Goal: Task Accomplishment & Management: Manage account settings

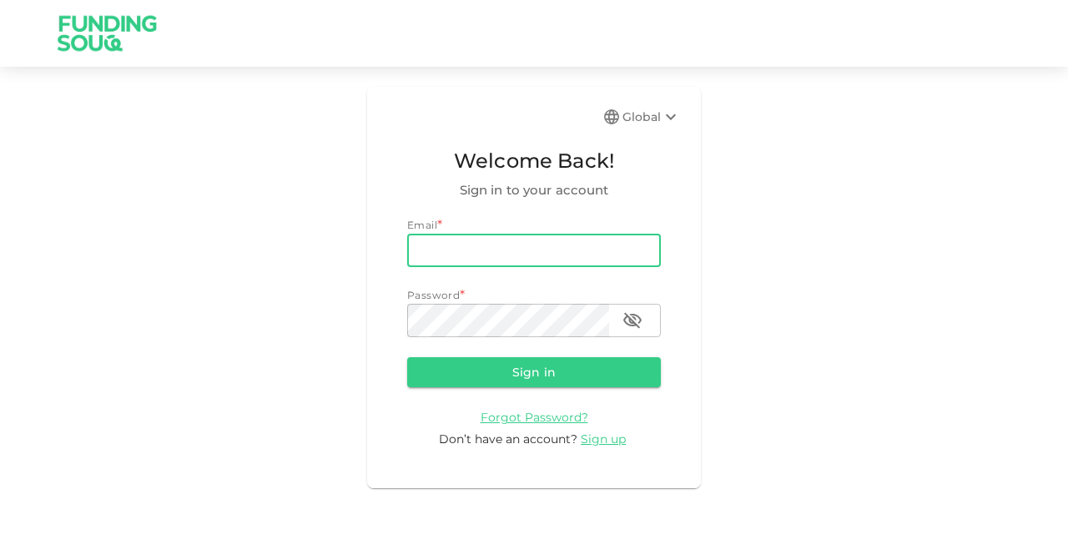
click at [552, 254] on input "email" at bounding box center [534, 250] width 254 height 33
type input "arainsalman@hotmail.com"
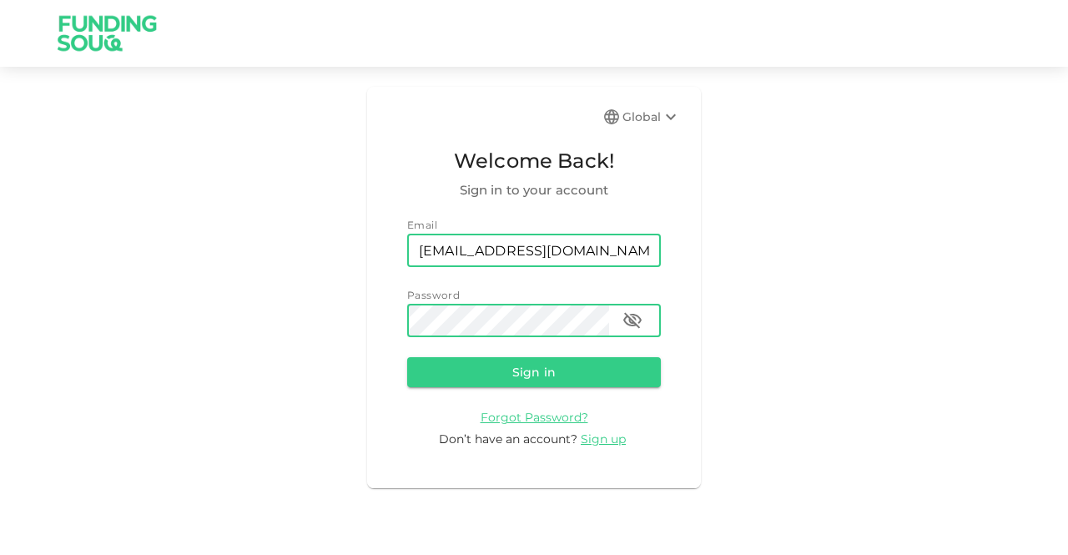
click at [407, 357] on button "Sign in" at bounding box center [534, 372] width 254 height 30
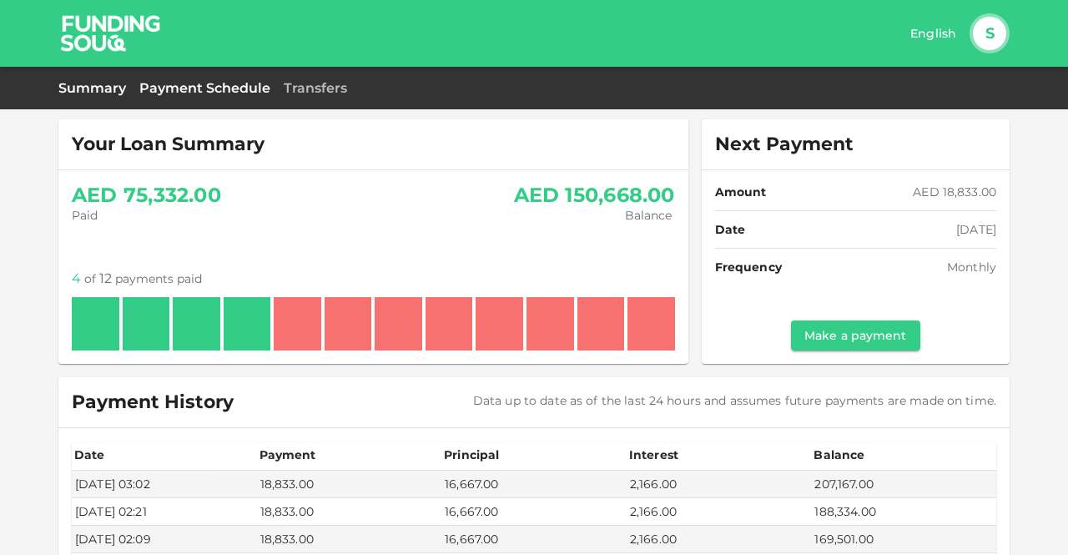
click at [224, 92] on link "Payment Schedule" at bounding box center [204, 88] width 131 height 16
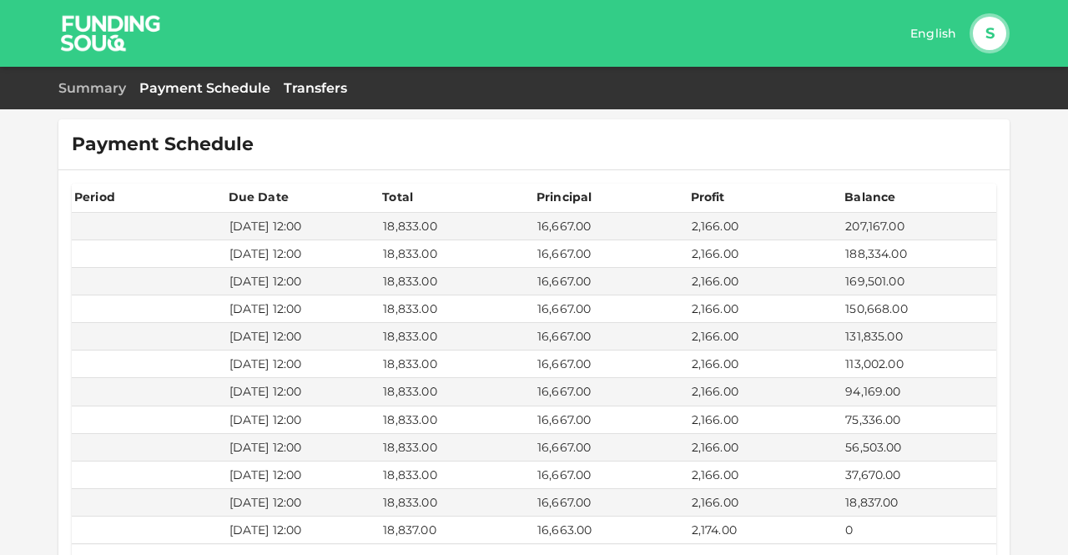
click at [309, 83] on link "Transfers" at bounding box center [315, 88] width 63 height 16
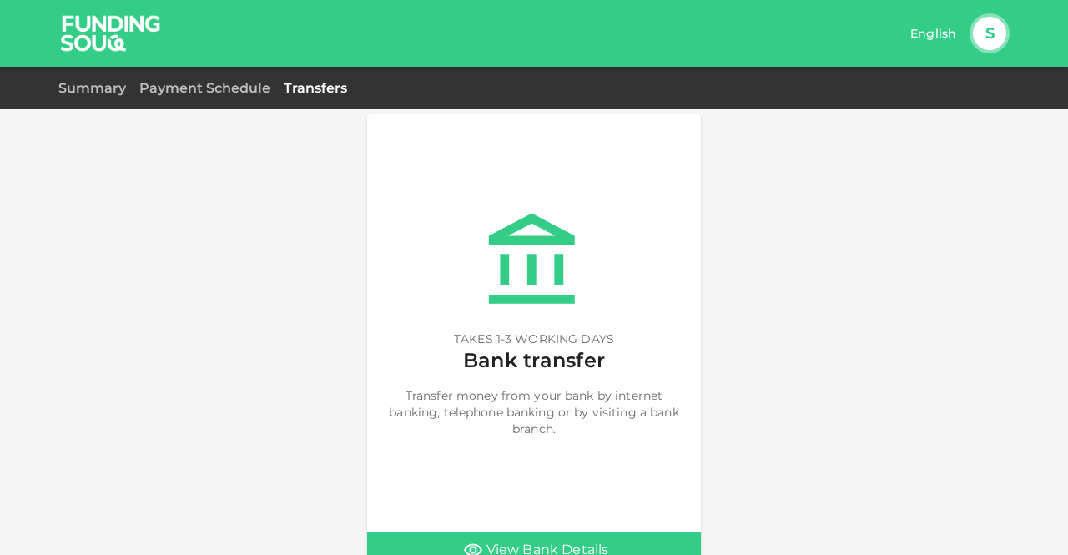
click at [89, 35] on img at bounding box center [110, 33] width 125 height 66
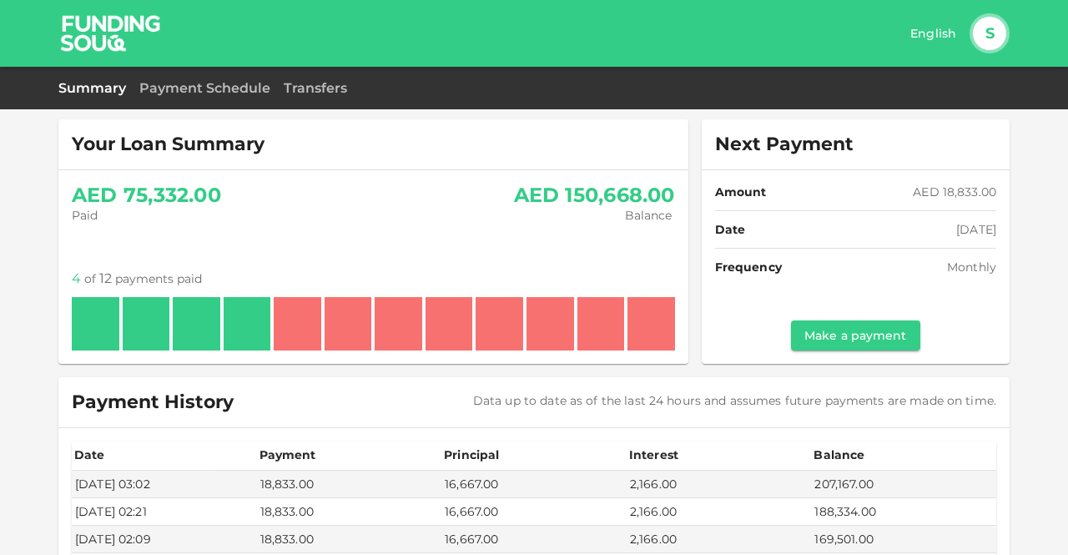
click at [992, 37] on button "S" at bounding box center [989, 33] width 33 height 33
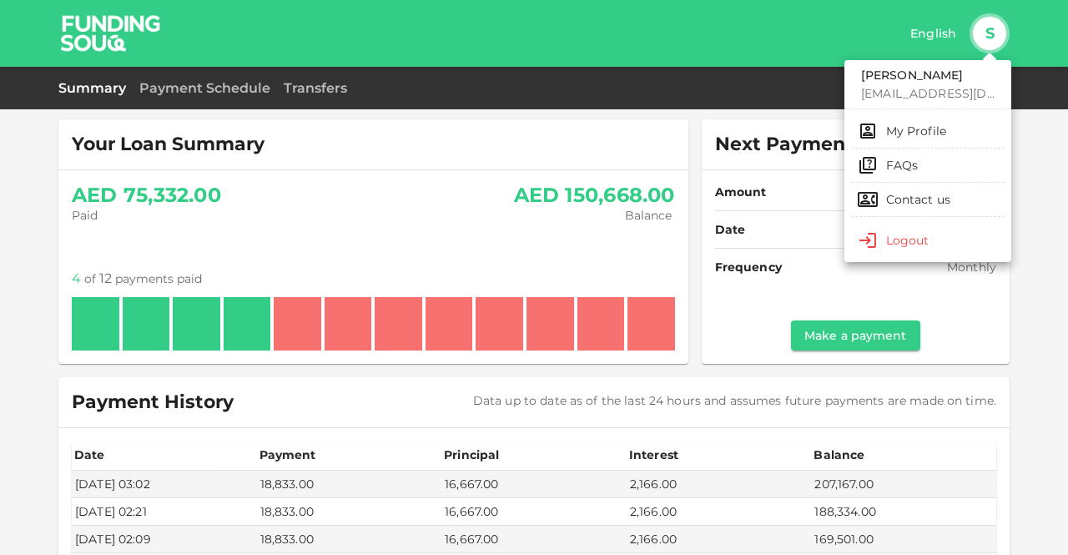
click at [913, 129] on div "My Profile" at bounding box center [916, 131] width 61 height 17
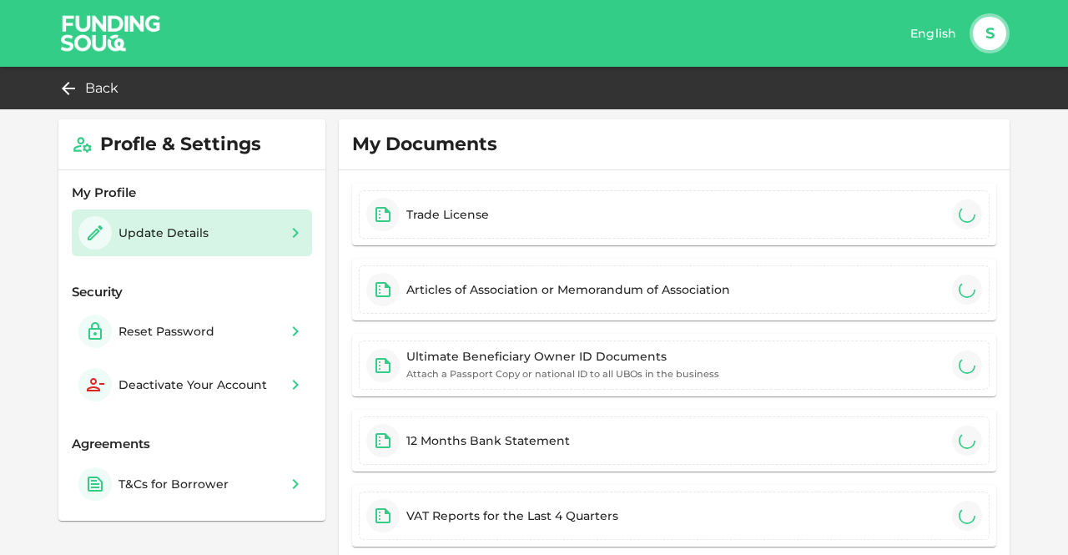
type input "Salman"
type input "Sattar"
type input "2"
type input "149"
type input "2"
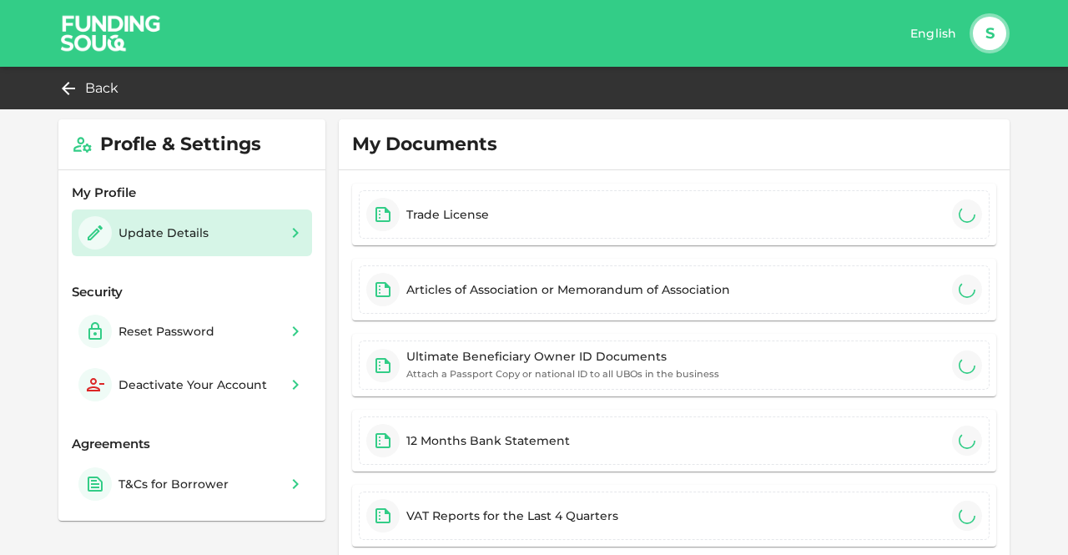
type input "Villa 19 street 8A Almanara"
type input "2"
type input "1"
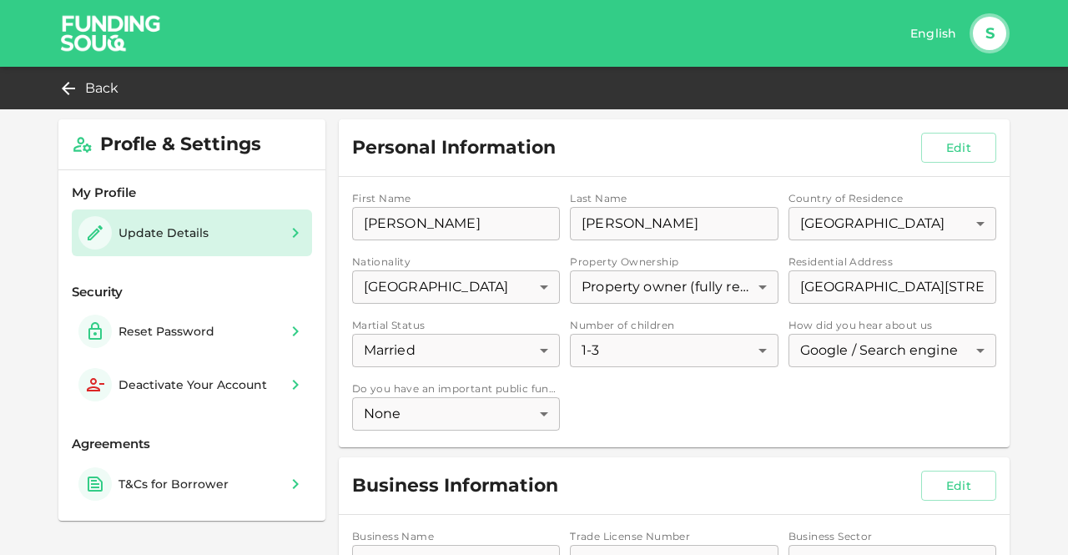
click at [73, 36] on img at bounding box center [110, 33] width 125 height 66
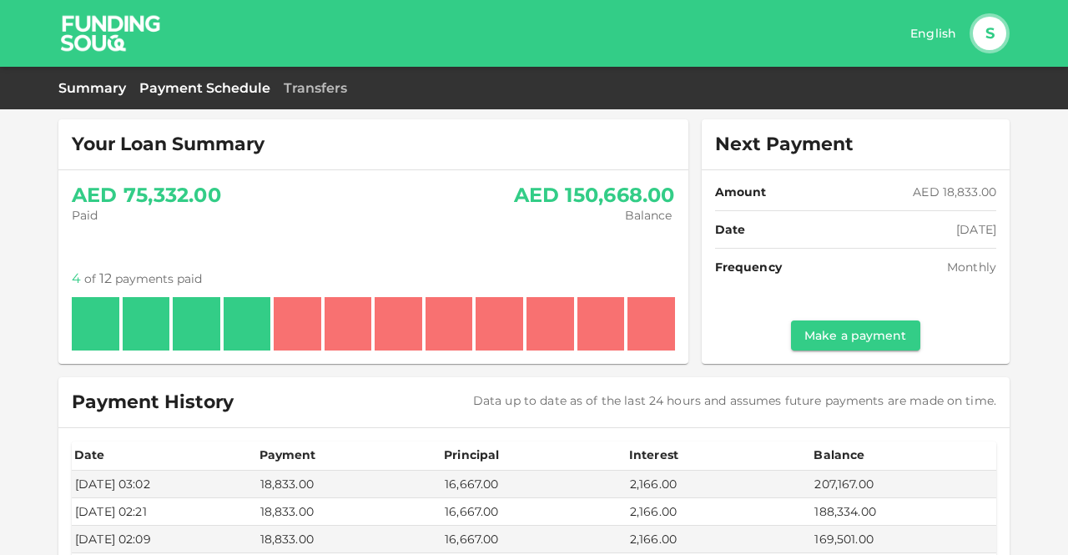
click at [166, 81] on link "Payment Schedule" at bounding box center [204, 88] width 131 height 16
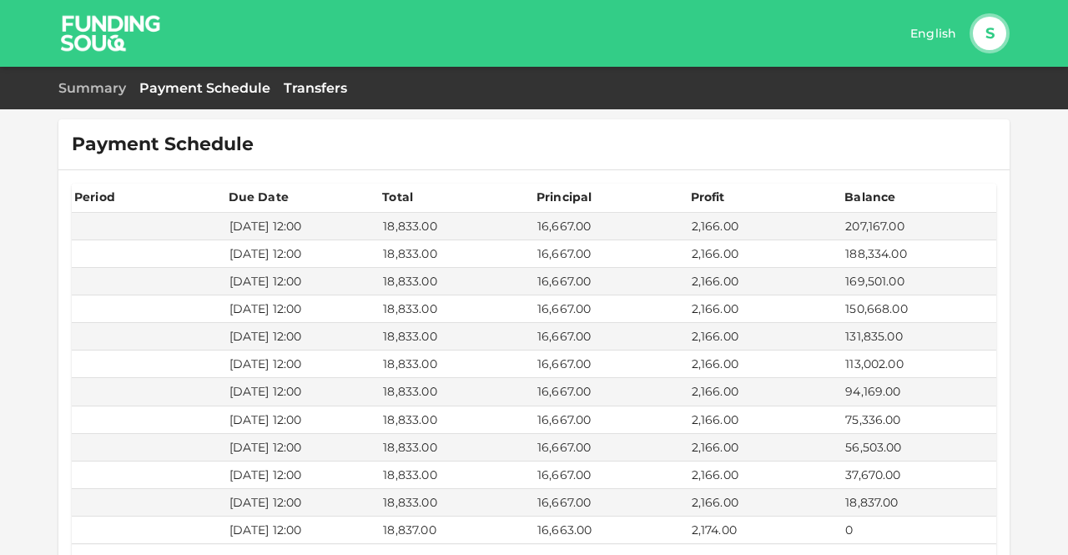
click at [317, 86] on link "Transfers" at bounding box center [315, 88] width 63 height 16
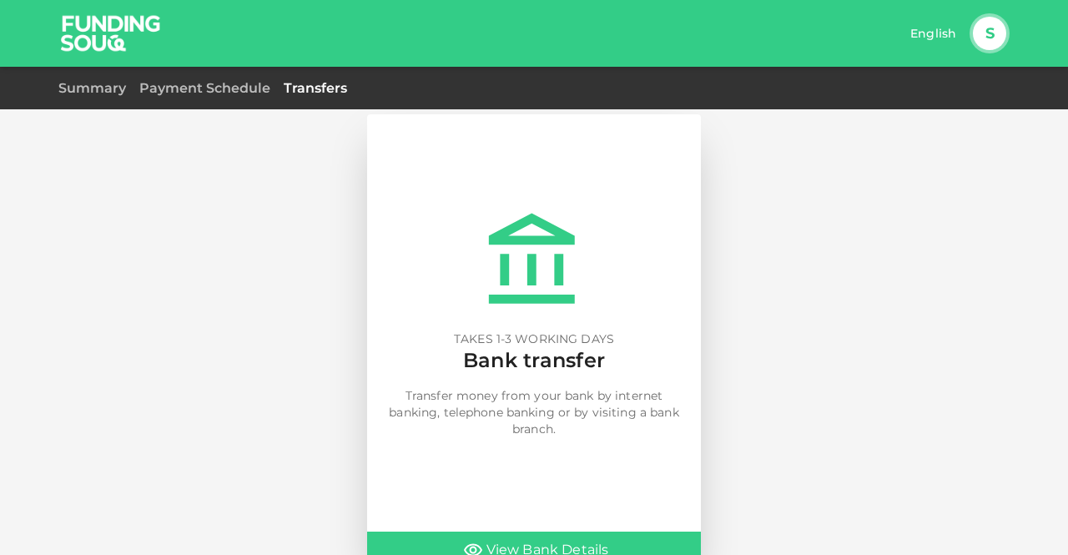
scroll to position [18, 0]
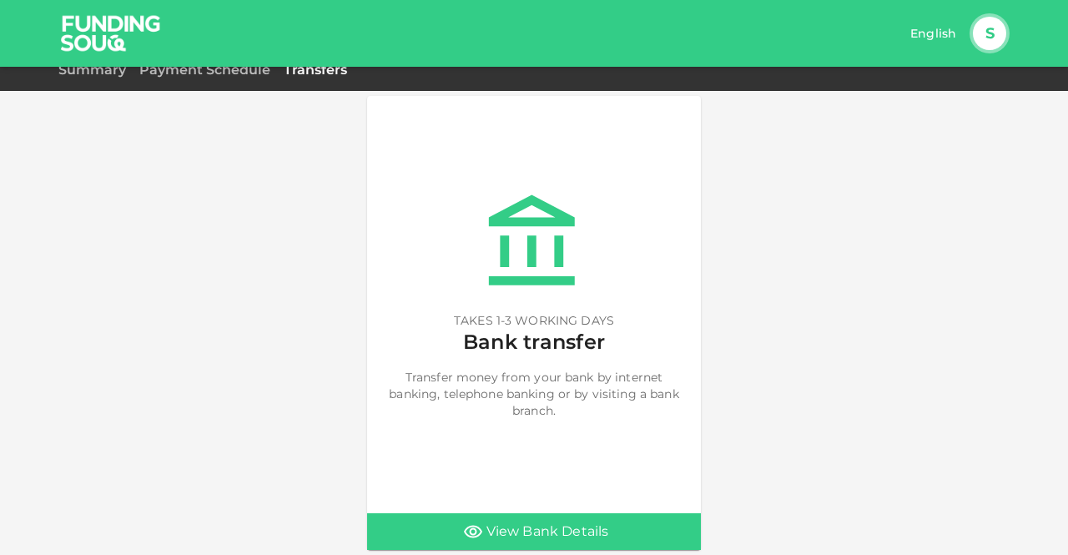
drag, startPoint x: 237, startPoint y: 74, endPoint x: 265, endPoint y: 101, distance: 39.0
click at [237, 73] on link "Payment Schedule" at bounding box center [204, 70] width 131 height 16
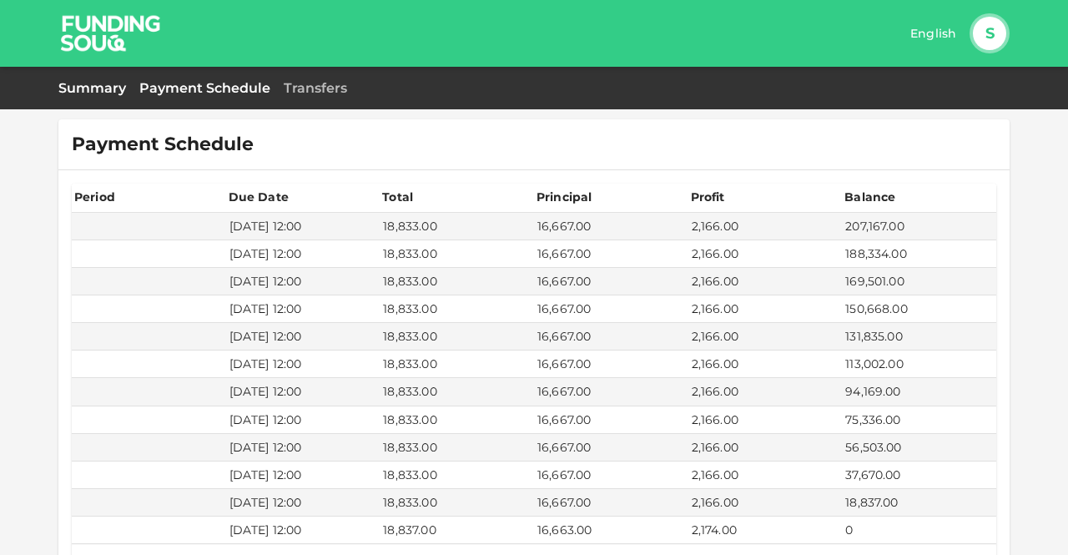
click at [108, 84] on link "Summary" at bounding box center [92, 88] width 68 height 16
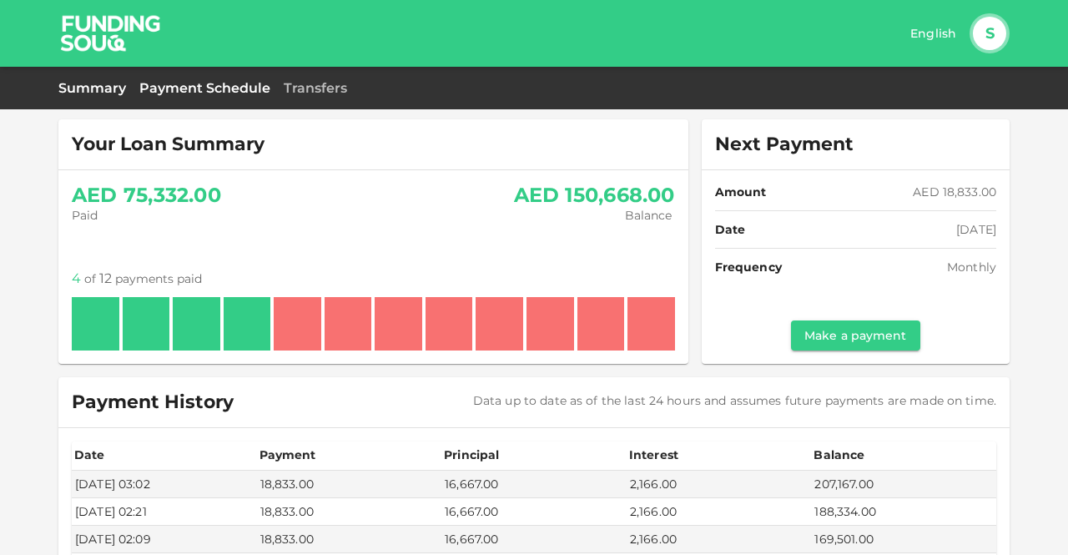
click at [219, 90] on link "Payment Schedule" at bounding box center [204, 88] width 131 height 16
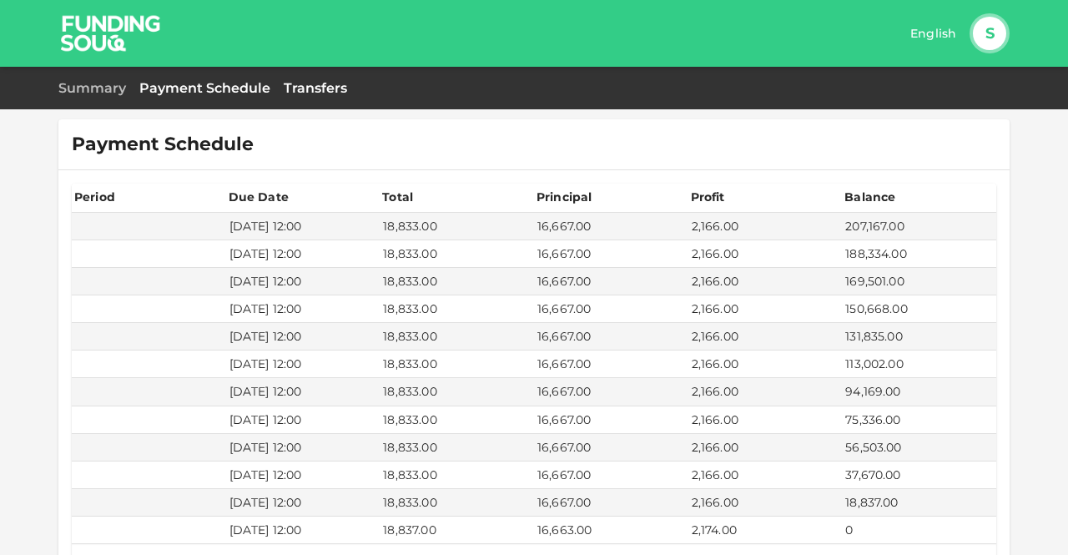
click at [310, 83] on link "Transfers" at bounding box center [315, 88] width 63 height 16
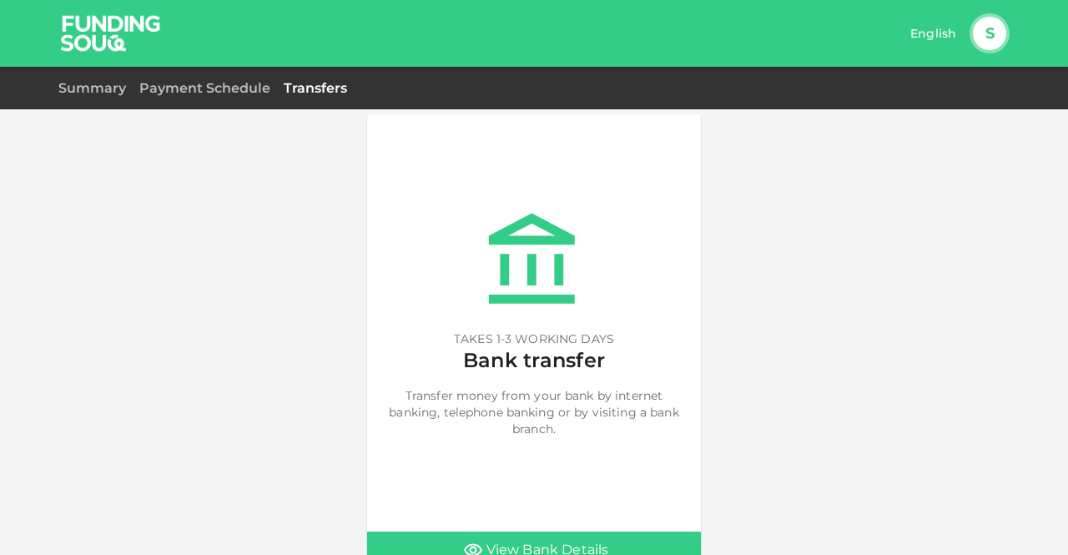
click at [88, 54] on img at bounding box center [110, 33] width 125 height 66
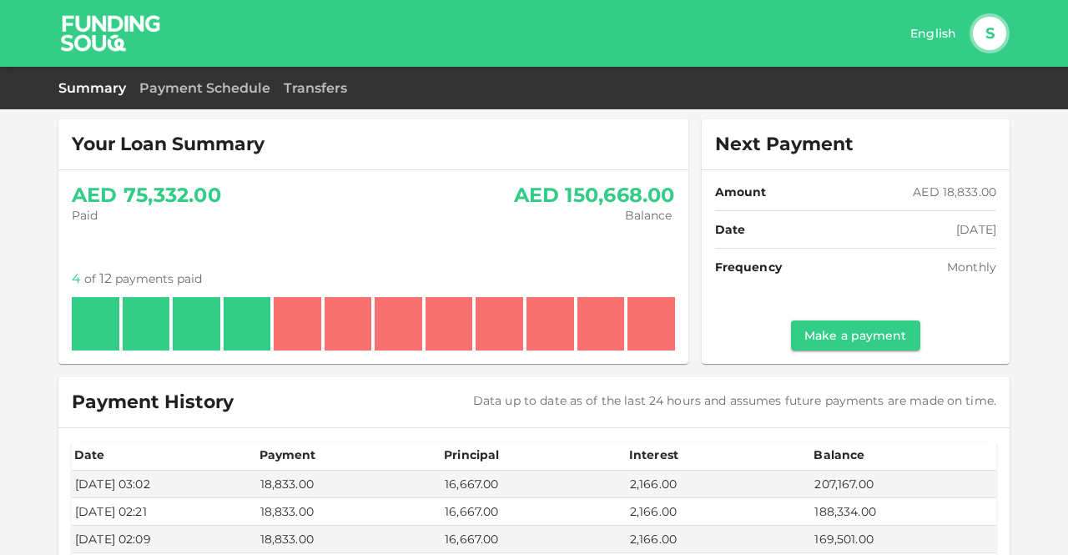
click at [981, 28] on button "S" at bounding box center [989, 33] width 33 height 33
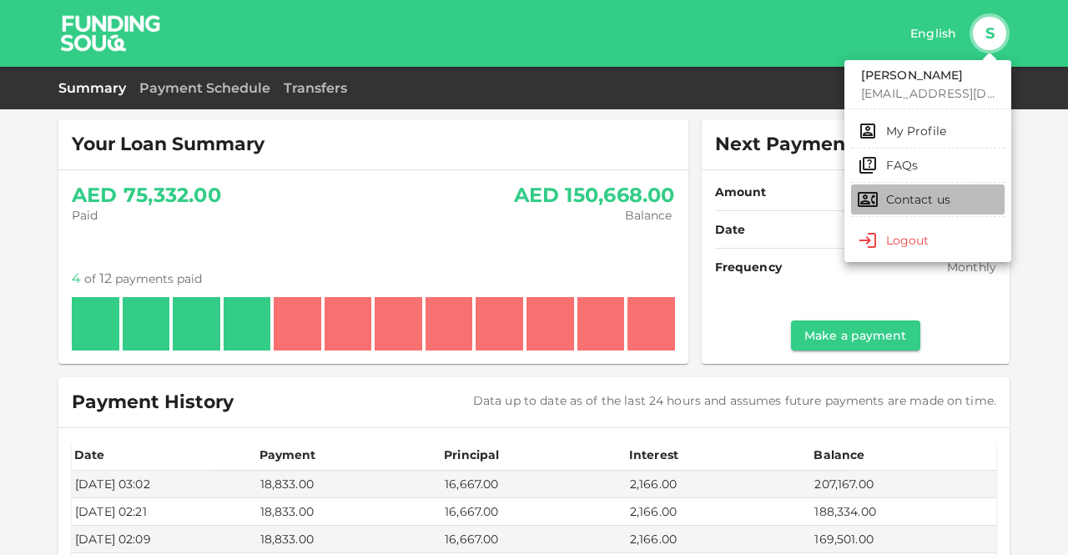
click at [915, 201] on div "Contact us" at bounding box center [918, 199] width 65 height 17
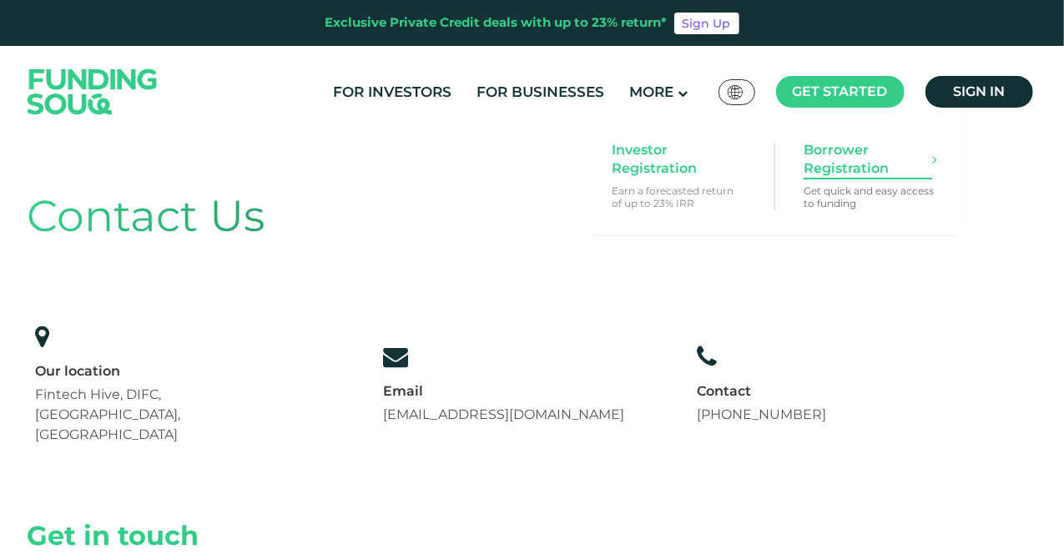
click at [834, 174] on span "Borrower Registration" at bounding box center [868, 159] width 129 height 37
